Goal: Task Accomplishment & Management: Manage account settings

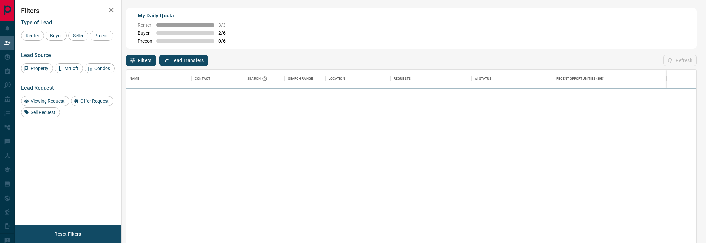
scroll to position [184, 570]
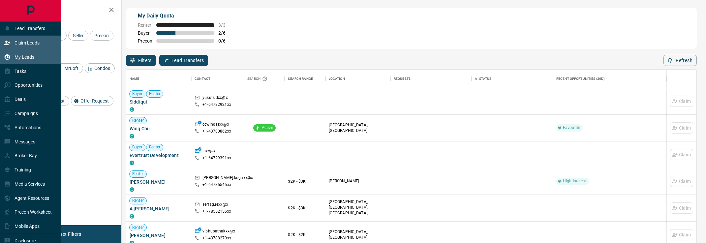
click at [2, 55] on div "My Leads" at bounding box center [30, 57] width 61 height 14
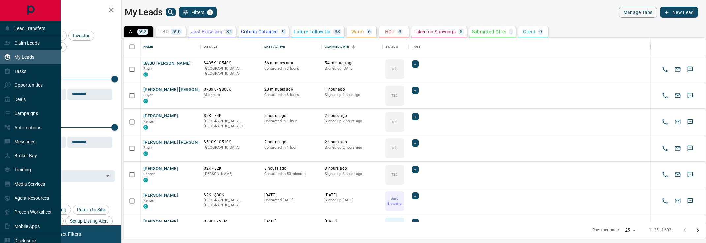
scroll to position [184, 581]
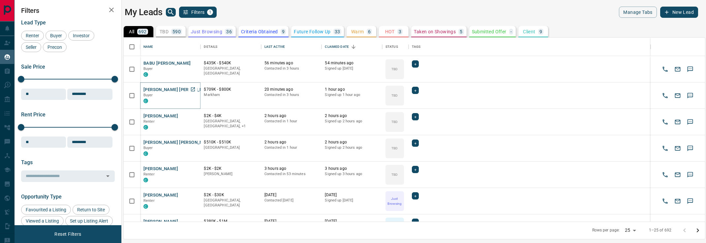
click at [155, 92] on button "[PERSON_NAME] [PERSON_NAME]" at bounding box center [178, 90] width 70 height 6
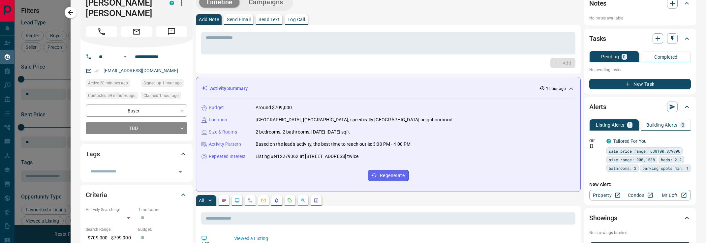
scroll to position [0, 0]
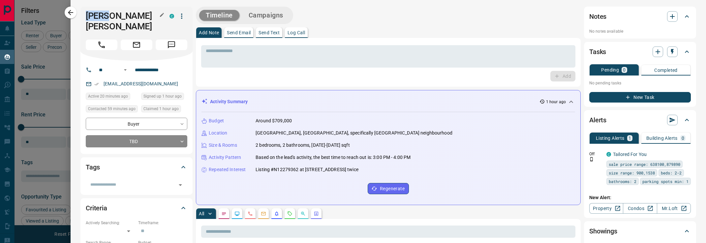
drag, startPoint x: 131, startPoint y: 6, endPoint x: 106, endPoint y: 12, distance: 25.8
click at [106, 12] on div "[PERSON_NAME] [PERSON_NAME] C" at bounding box center [136, 34] width 112 height 54
click at [133, 21] on h1 "[PERSON_NAME] [PERSON_NAME]" at bounding box center [123, 21] width 74 height 21
drag, startPoint x: 130, startPoint y: 19, endPoint x: 85, endPoint y: 19, distance: 44.2
click at [86, 19] on h1 "[PERSON_NAME] [PERSON_NAME]" at bounding box center [123, 21] width 74 height 21
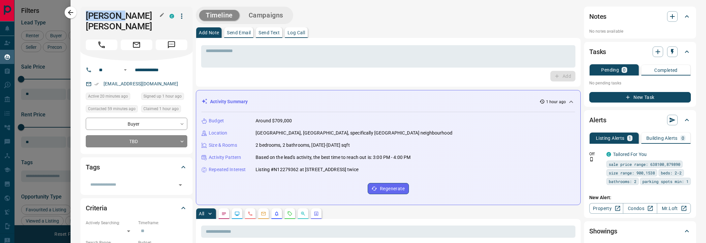
copy h1 "[PERSON_NAME] [PERSON_NAME]"
click at [262, 78] on div "Add" at bounding box center [388, 76] width 374 height 11
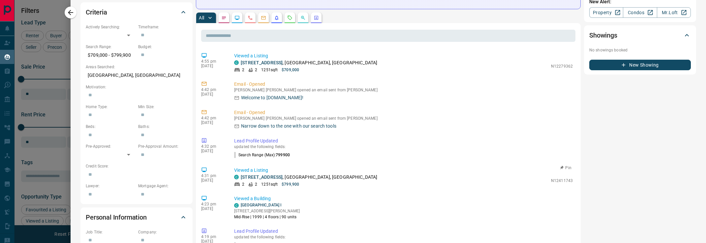
scroll to position [195, 0]
click at [283, 176] on link "[STREET_ADDRESS]" at bounding box center [262, 177] width 42 height 5
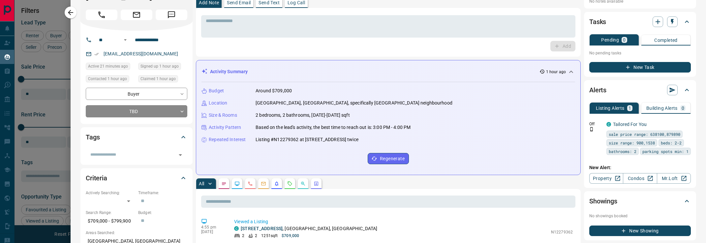
scroll to position [70, 0]
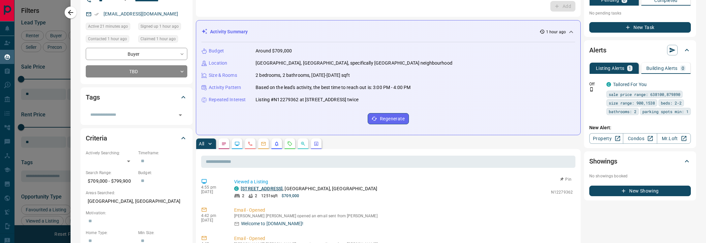
click at [279, 187] on link "[STREET_ADDRESS]" at bounding box center [262, 188] width 42 height 5
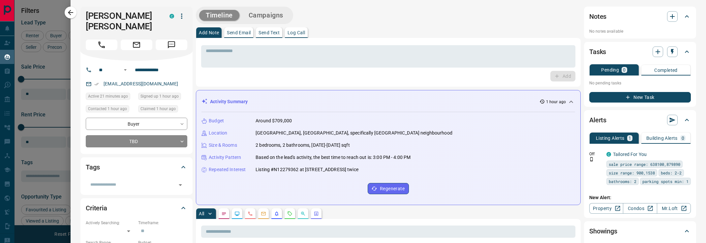
click at [300, 30] on p "Log Call" at bounding box center [296, 32] width 17 height 5
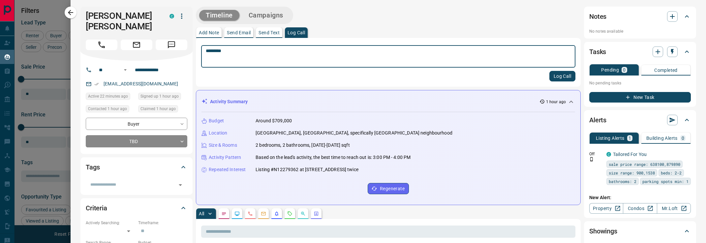
type textarea "*********"
click at [573, 82] on div "********* * ​ Log Call" at bounding box center [388, 62] width 385 height 49
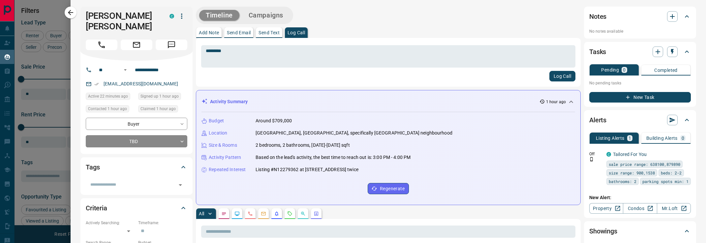
click at [566, 74] on button "Log Call" at bounding box center [562, 76] width 26 height 11
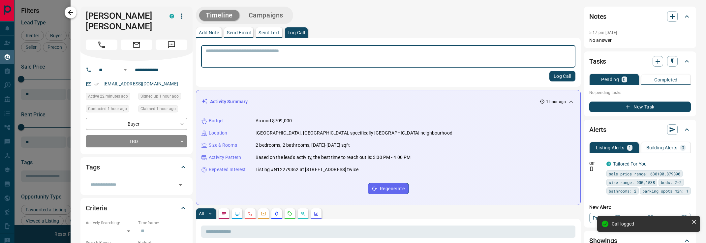
click at [71, 14] on icon "button" at bounding box center [71, 13] width 8 height 8
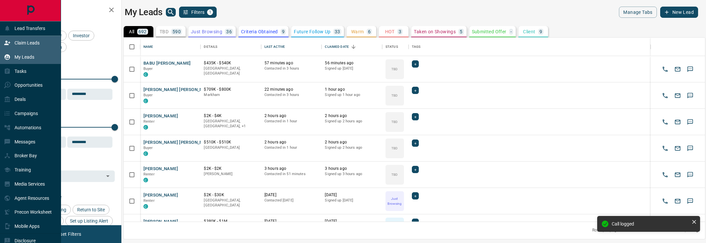
click at [11, 41] on div "Claim Leads" at bounding box center [22, 43] width 36 height 11
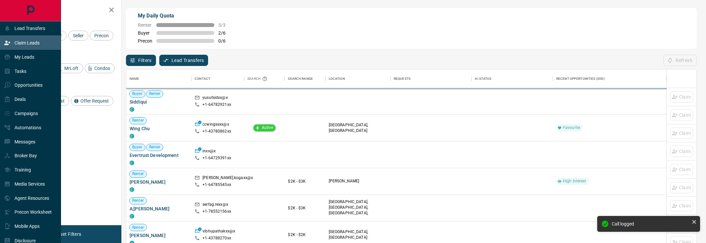
scroll to position [184, 570]
